Goal: Transaction & Acquisition: Purchase product/service

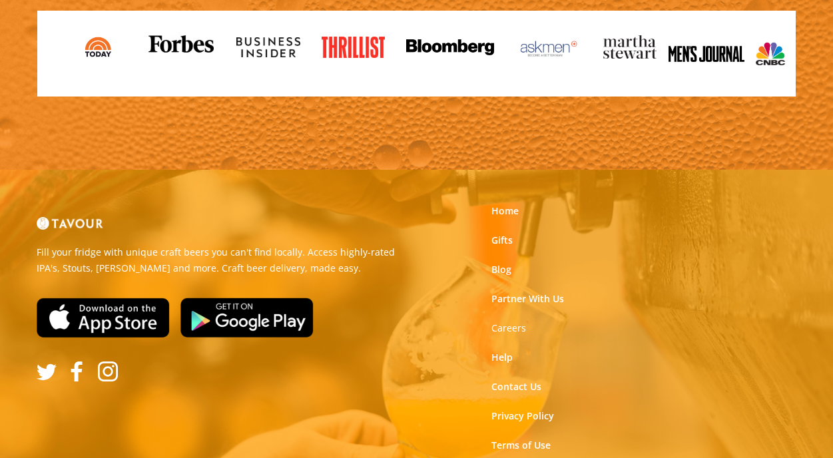
scroll to position [2680, 0]
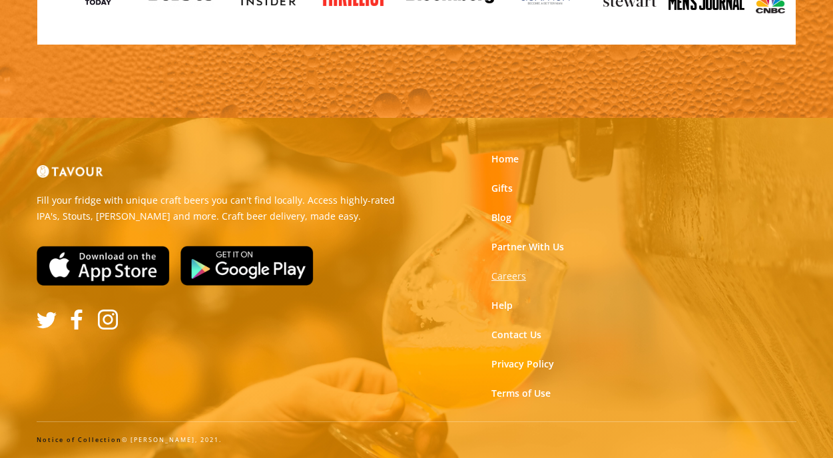
click at [513, 278] on strong "Careers" at bounding box center [509, 276] width 35 height 13
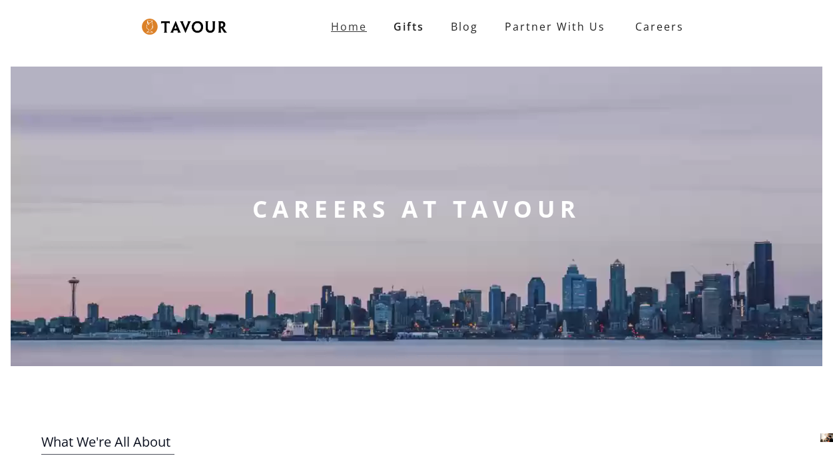
click at [350, 31] on strong "Home" at bounding box center [349, 26] width 36 height 15
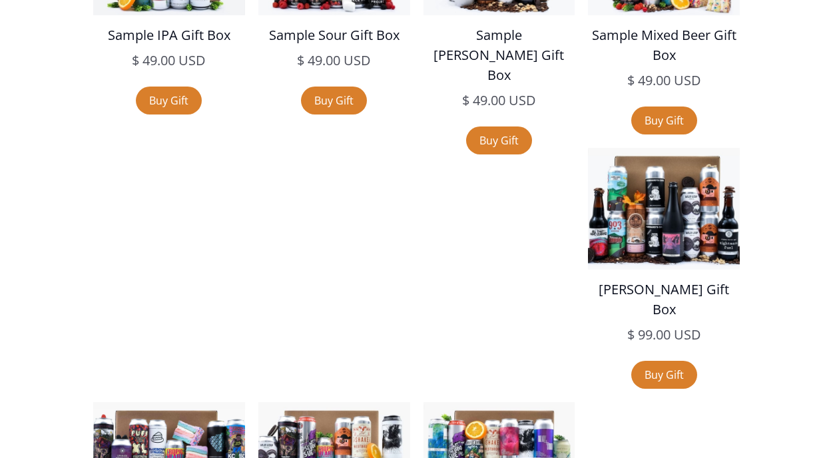
scroll to position [2415, 0]
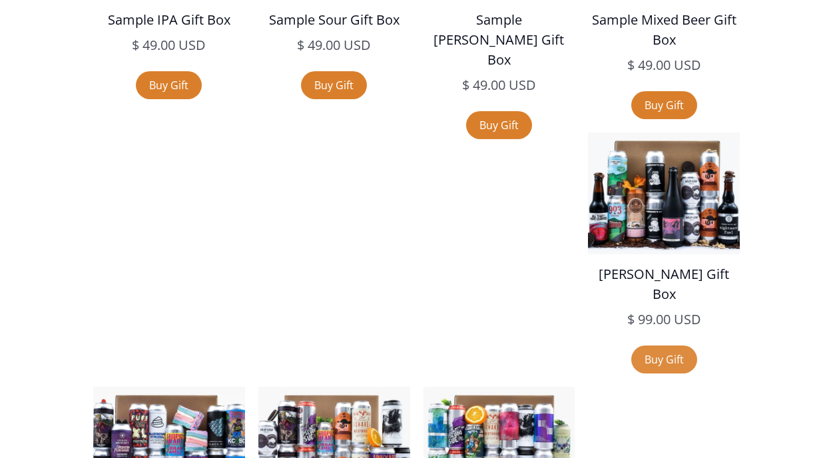
click at [631, 346] on link "Buy Gift" at bounding box center [664, 360] width 66 height 28
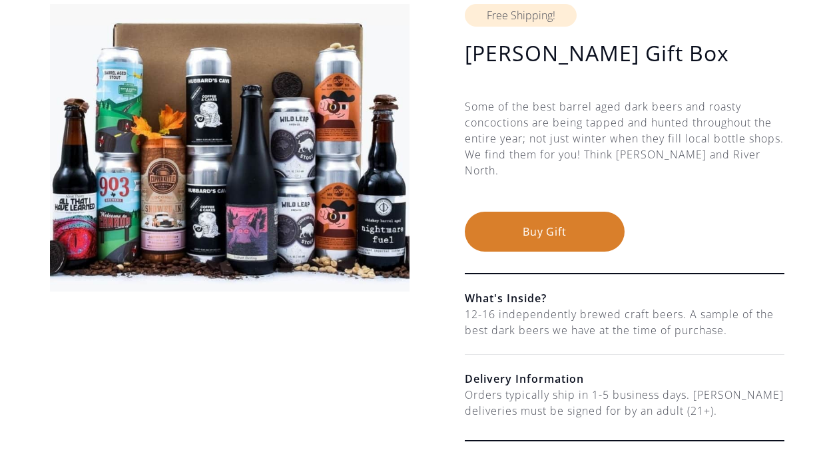
scroll to position [150, 0]
